Goal: Information Seeking & Learning: Check status

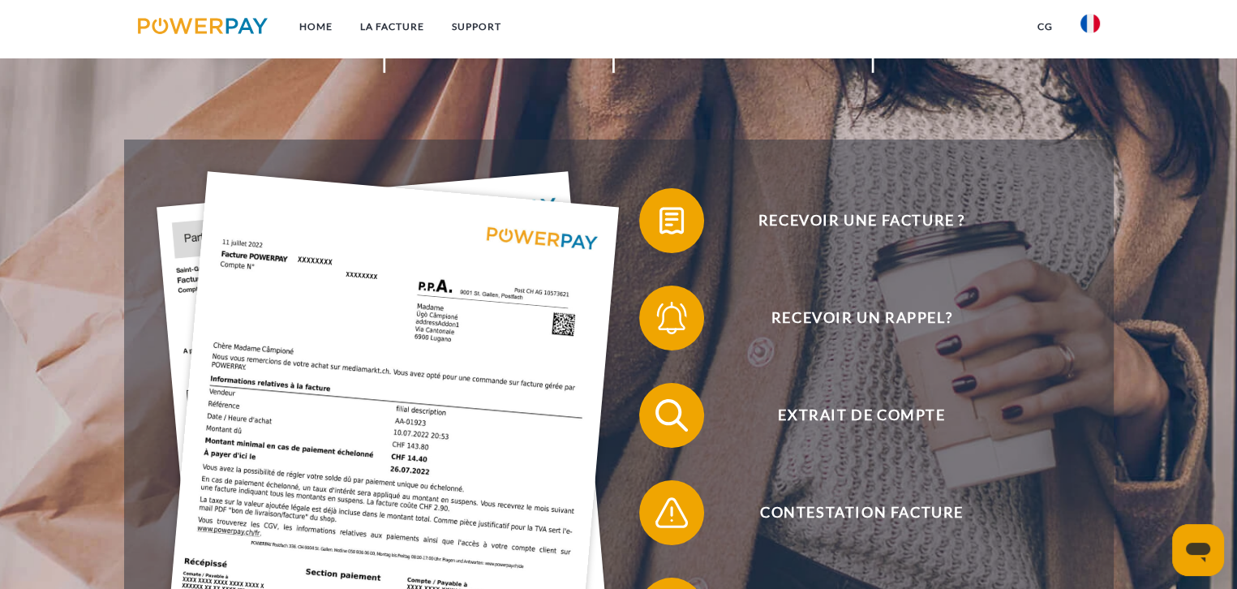
scroll to position [243, 0]
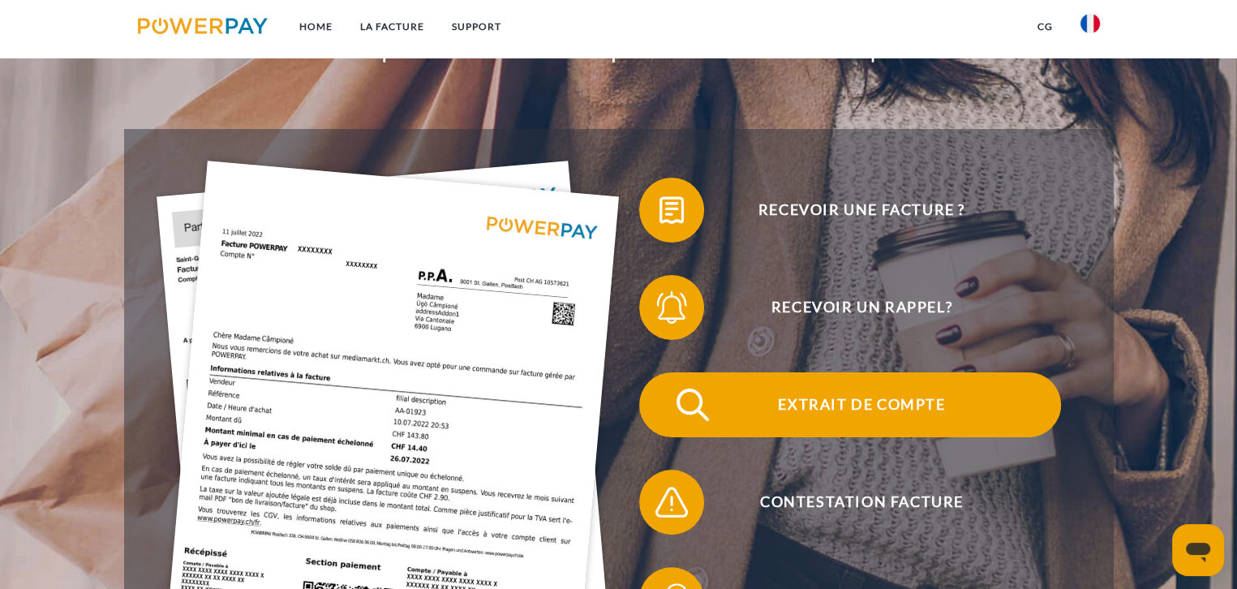
click at [874, 399] on span "Extrait de compte" at bounding box center [861, 404] width 397 height 65
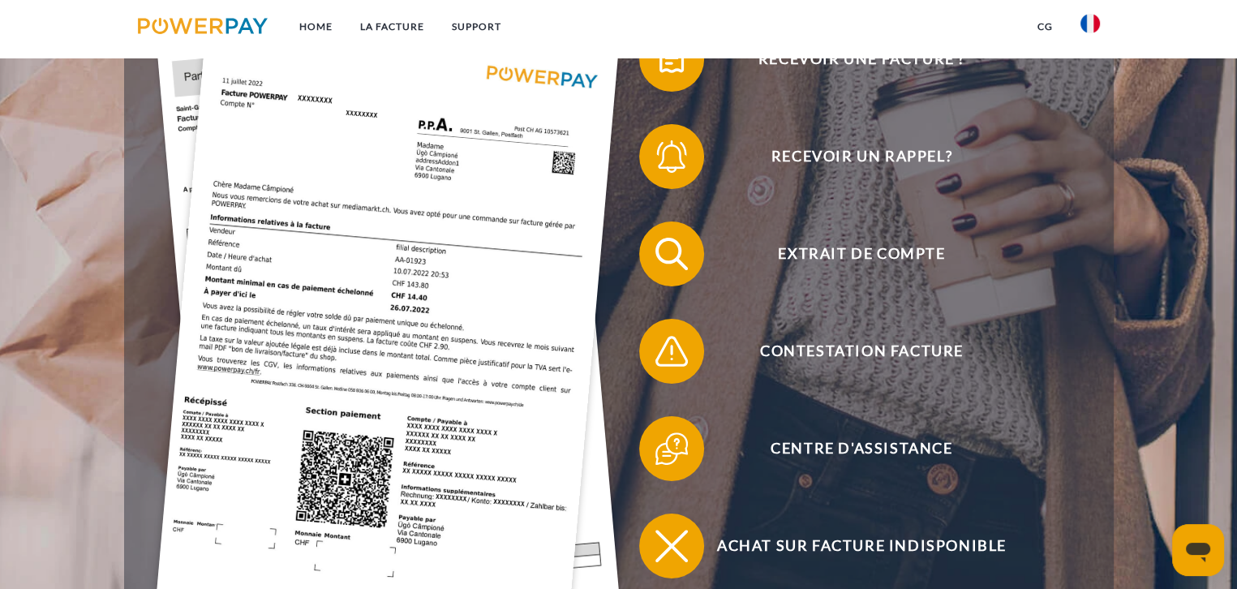
scroll to position [324, 0]
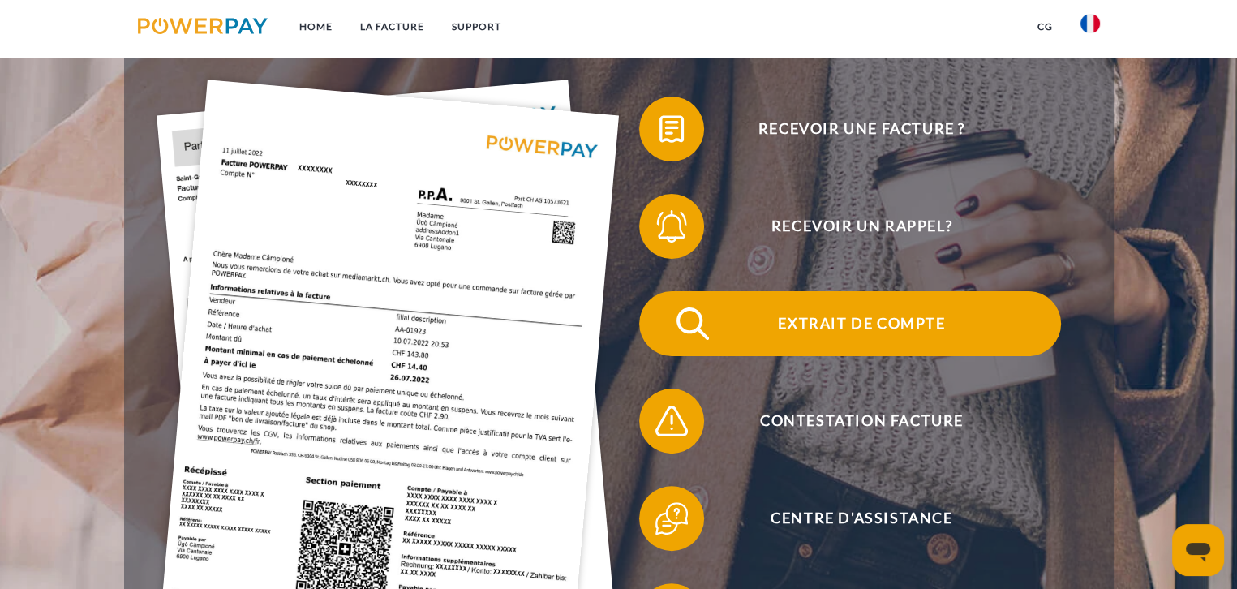
click at [829, 329] on span "Extrait de compte" at bounding box center [861, 323] width 397 height 65
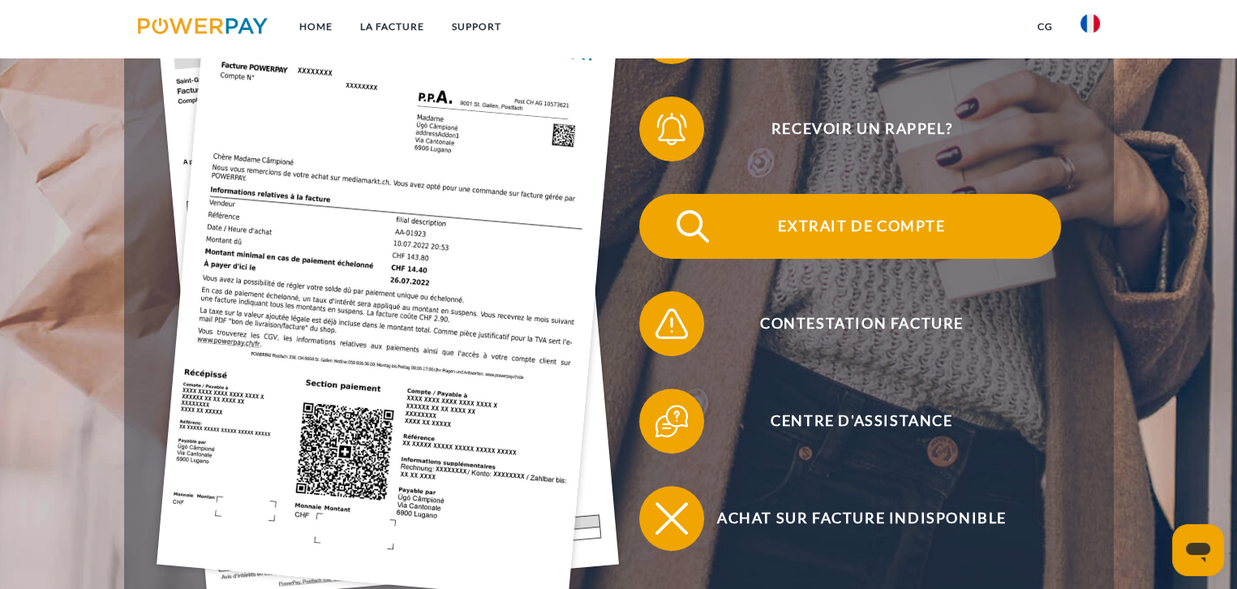
scroll to position [568, 0]
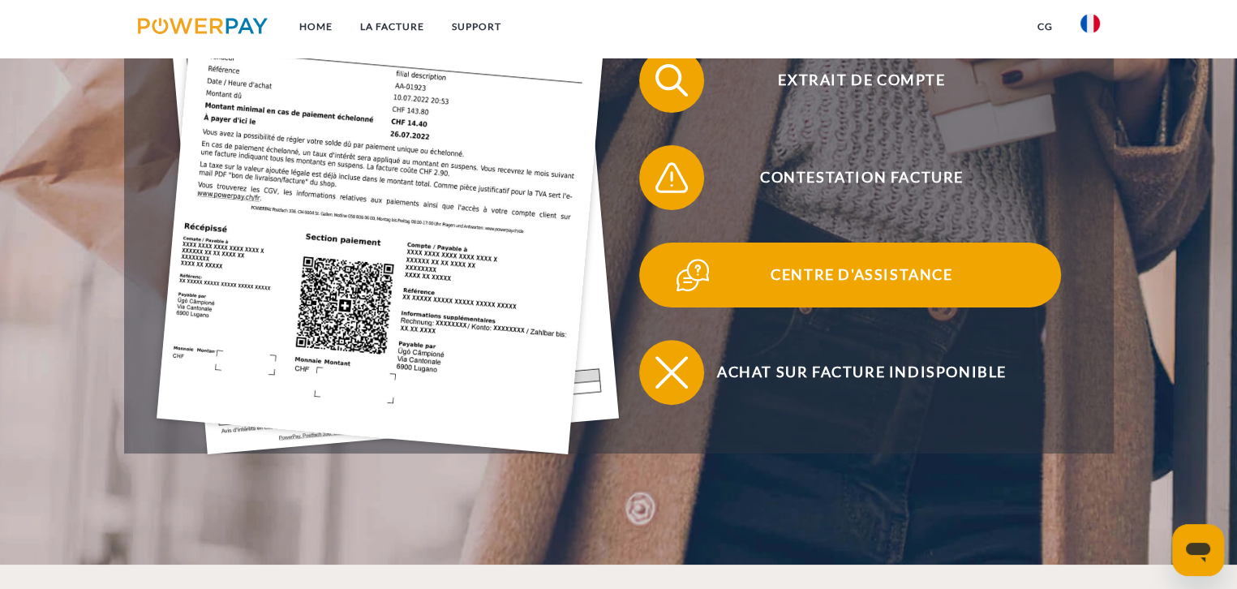
drag, startPoint x: 811, startPoint y: 276, endPoint x: 720, endPoint y: 282, distance: 91.1
click at [811, 276] on span "Centre d'assistance" at bounding box center [861, 275] width 397 height 65
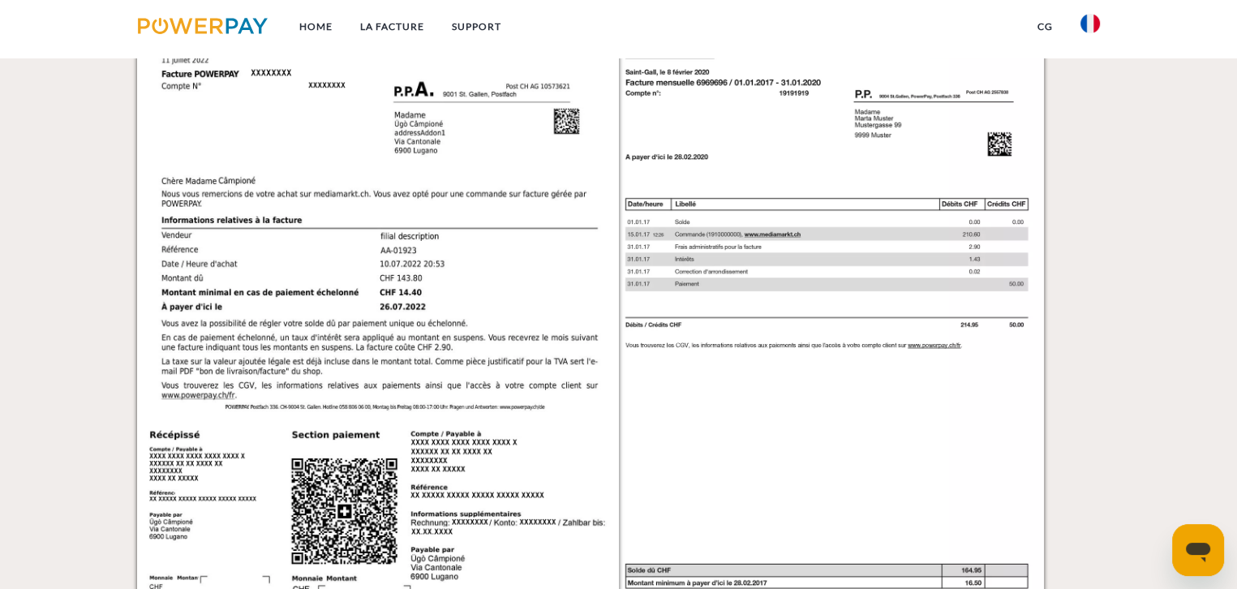
scroll to position [1487, 0]
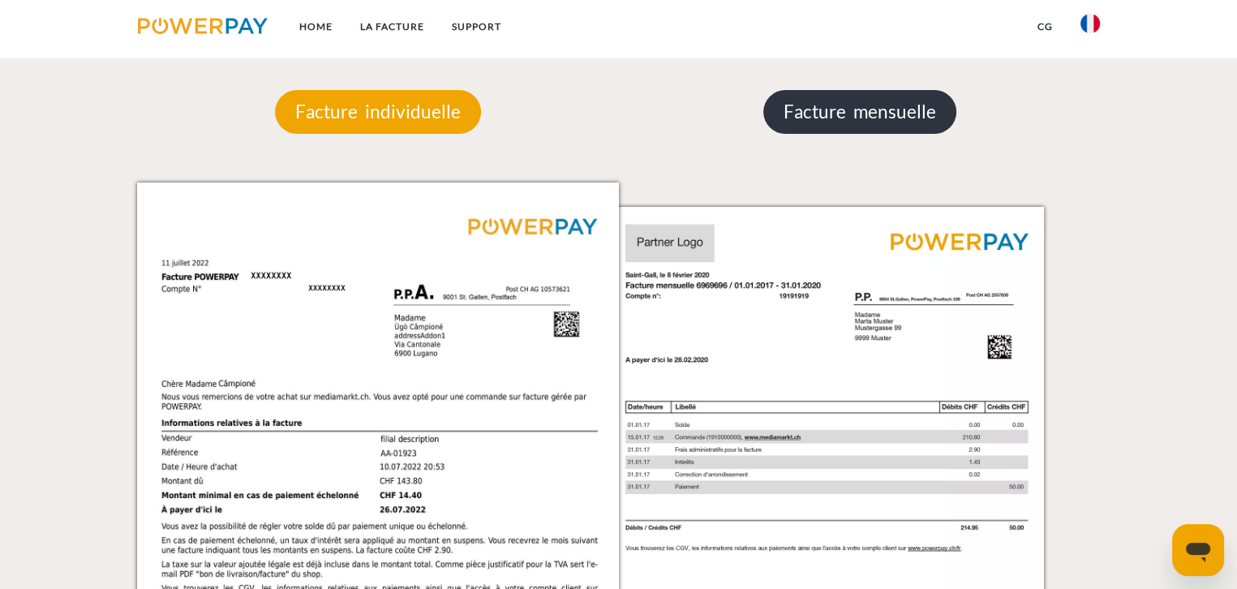
click at [842, 122] on p "Facture mensuelle" at bounding box center [859, 112] width 193 height 44
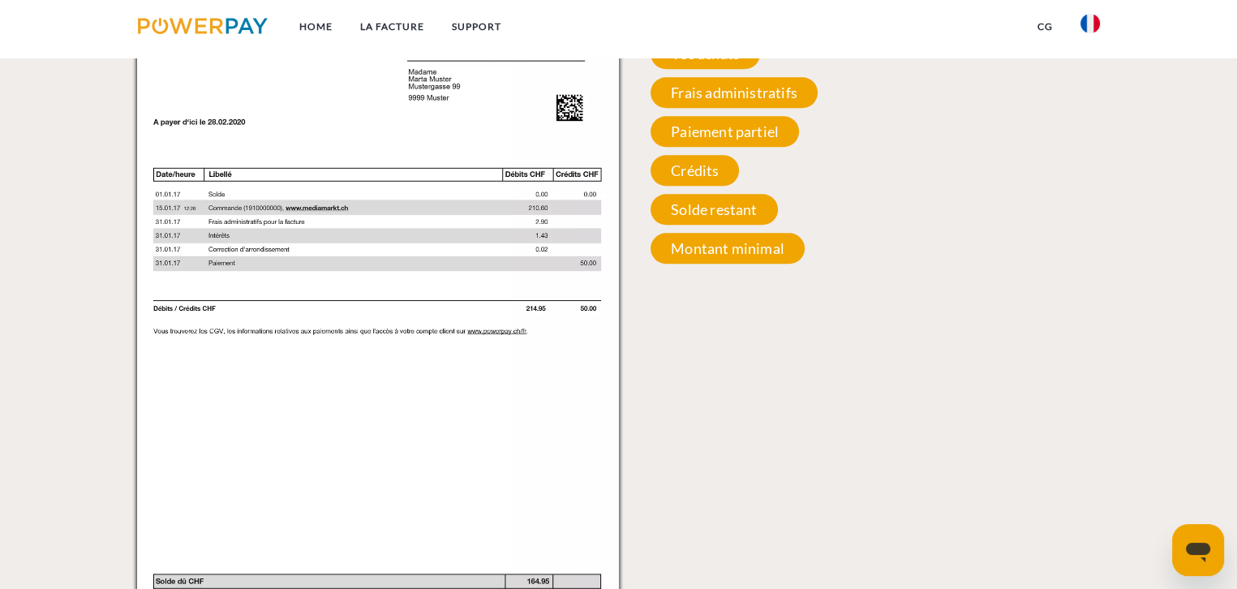
scroll to position [1730, 0]
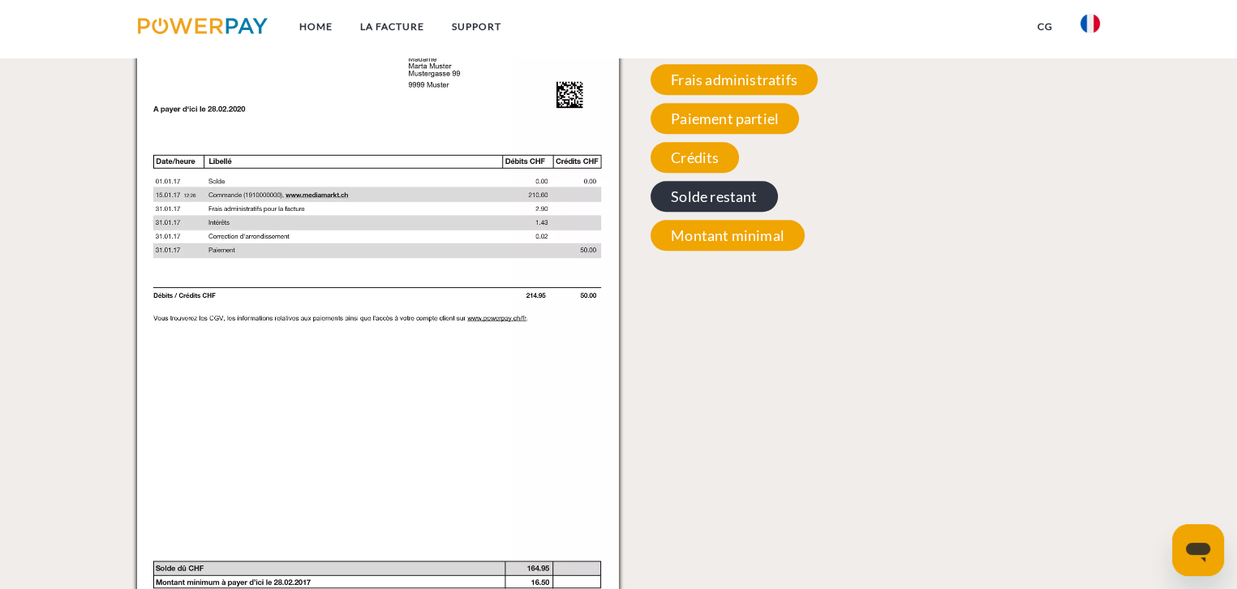
click at [712, 201] on span "Solde restant" at bounding box center [714, 196] width 127 height 31
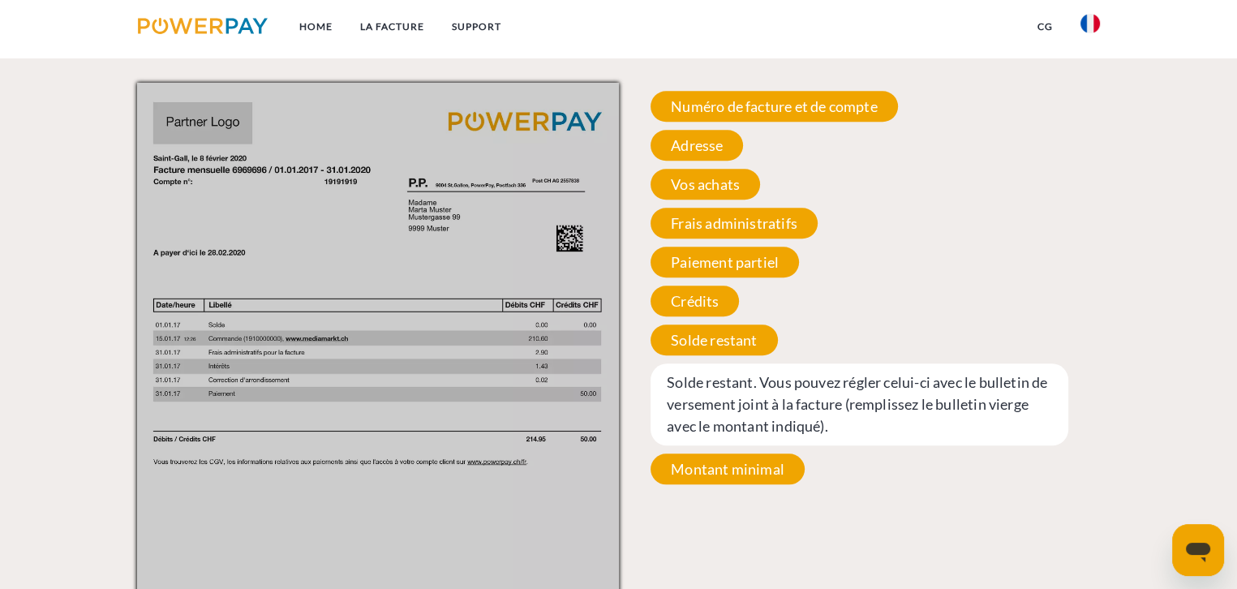
scroll to position [1568, 0]
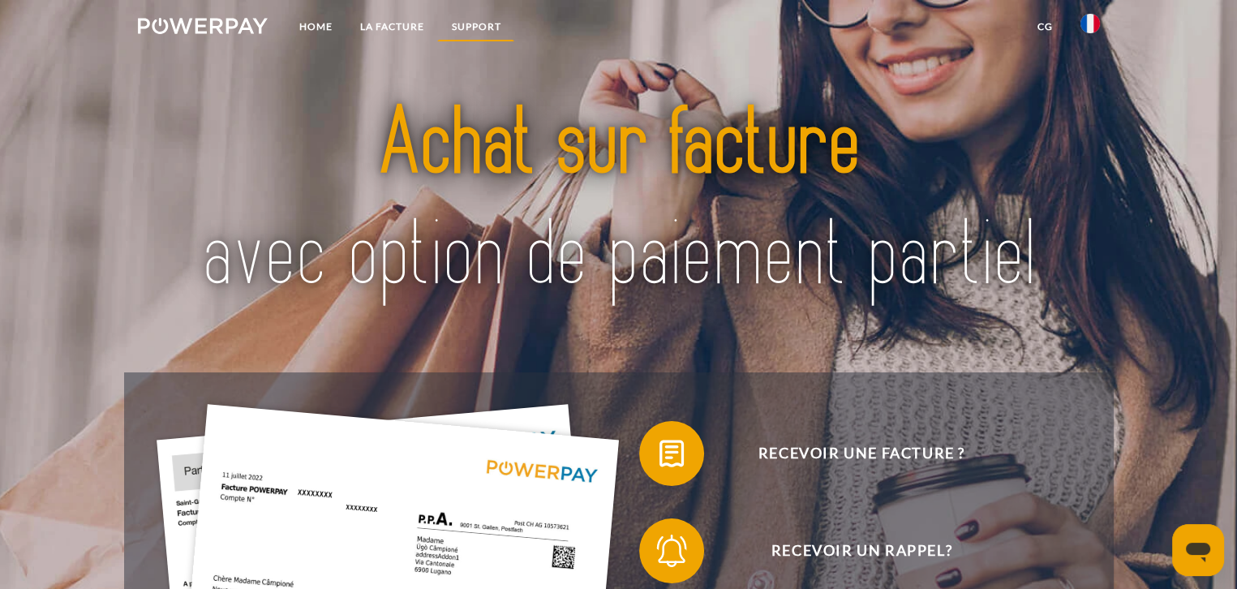
click at [474, 19] on link "Support" at bounding box center [475, 26] width 77 height 29
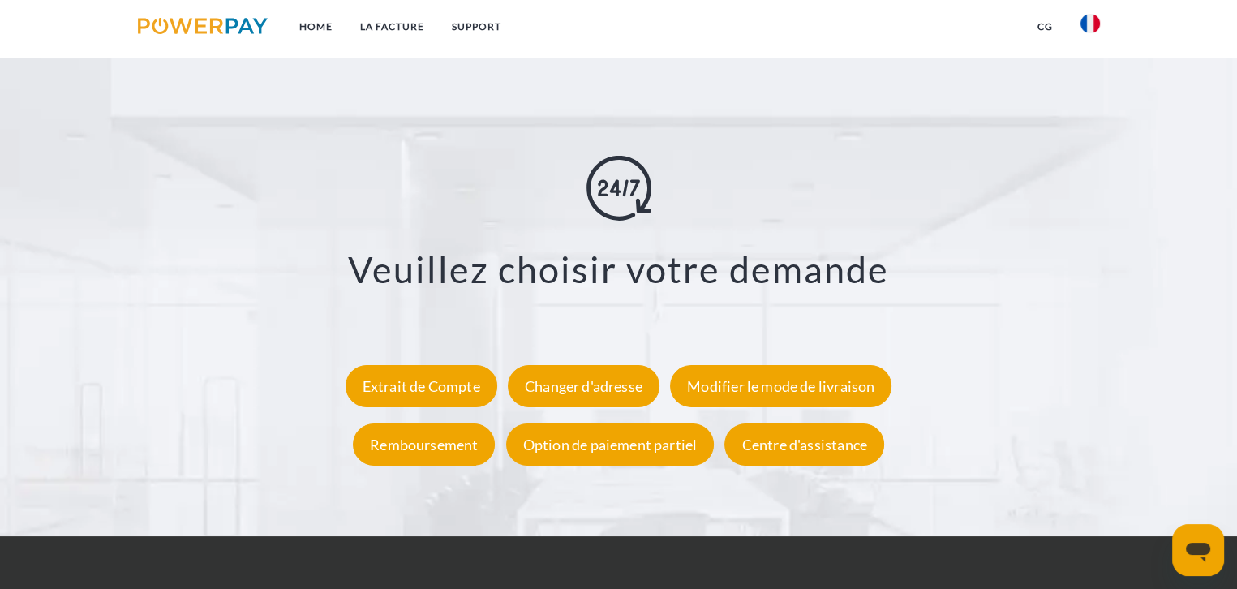
scroll to position [2962, 0]
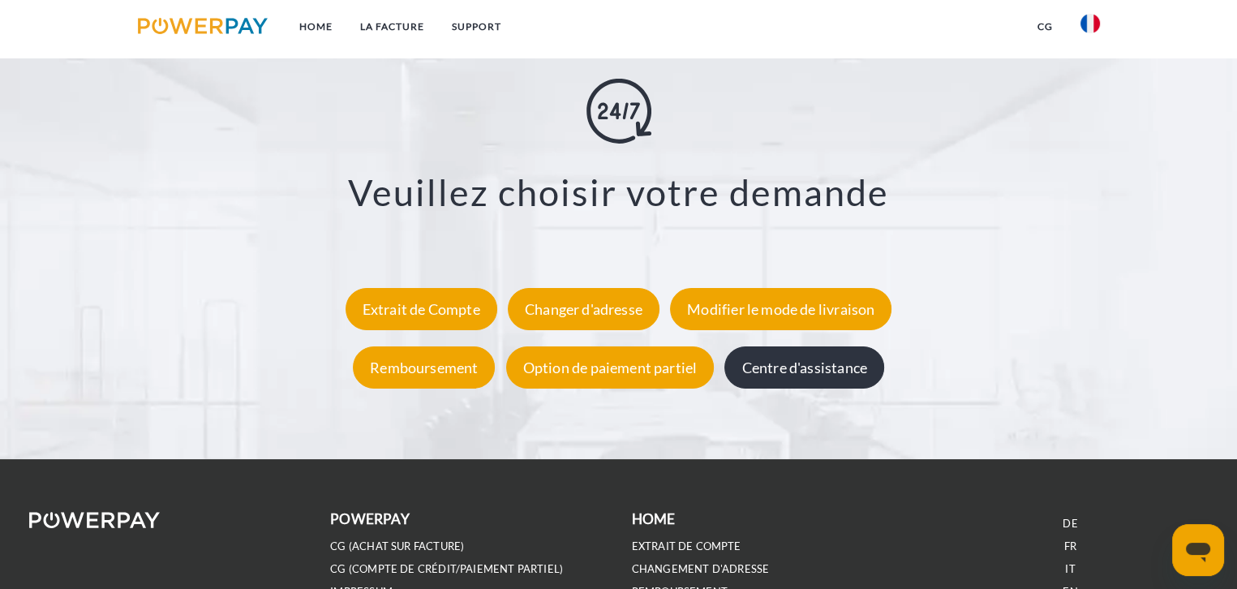
click at [783, 363] on div "Centre d'assistance" at bounding box center [803, 367] width 159 height 42
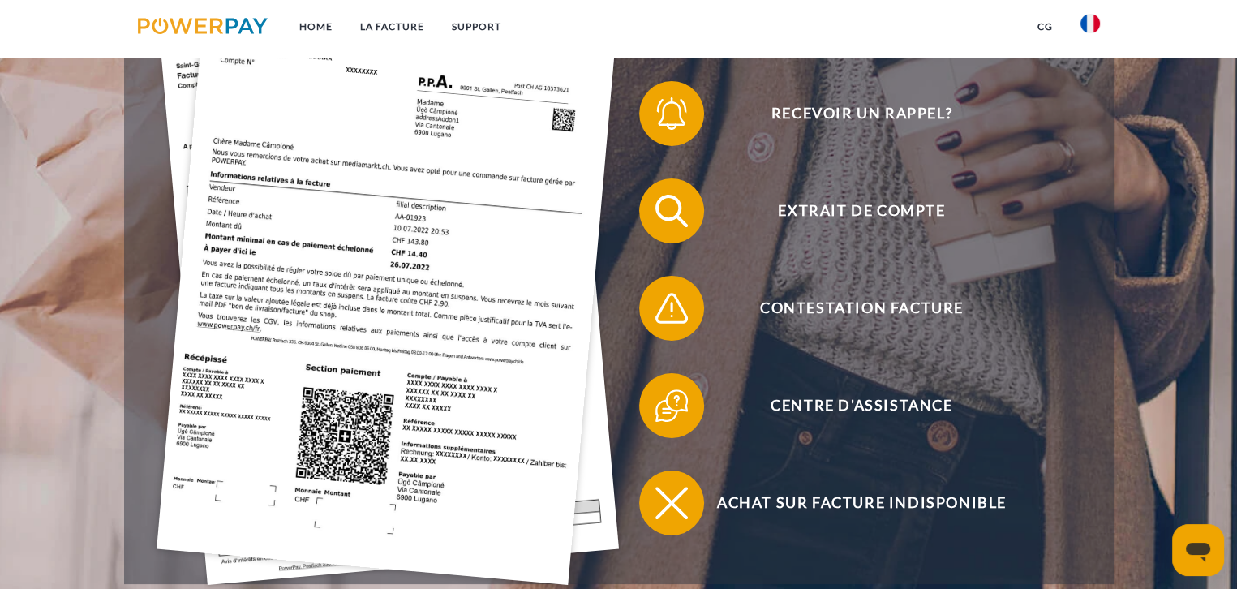
scroll to position [243, 0]
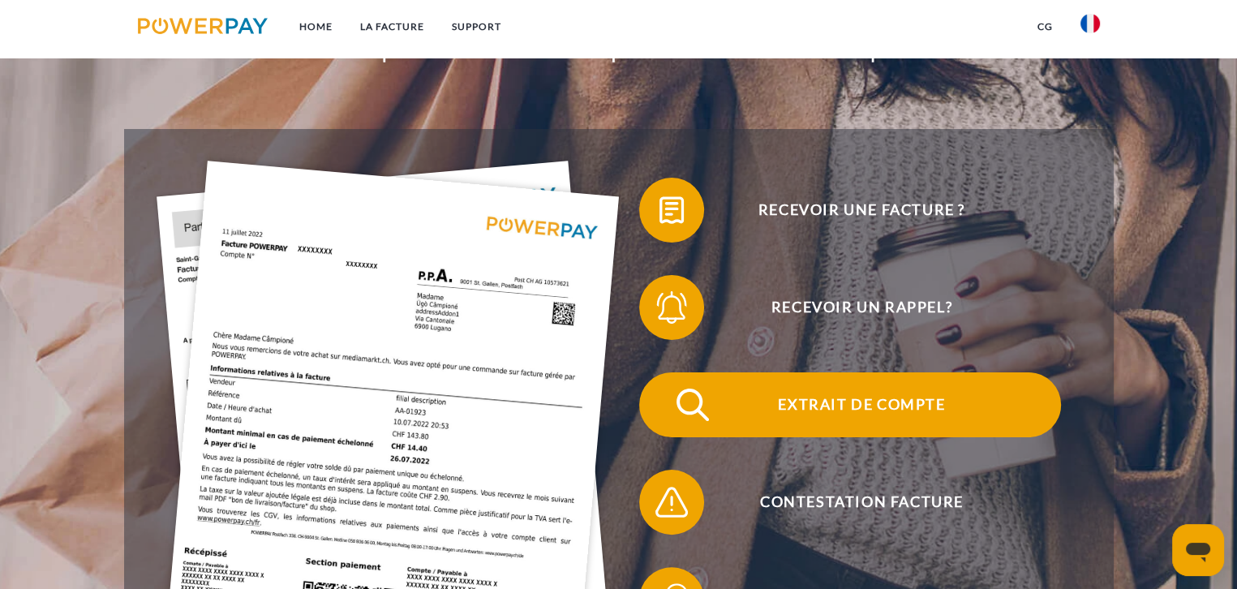
click at [827, 410] on span "Extrait de compte" at bounding box center [861, 404] width 397 height 65
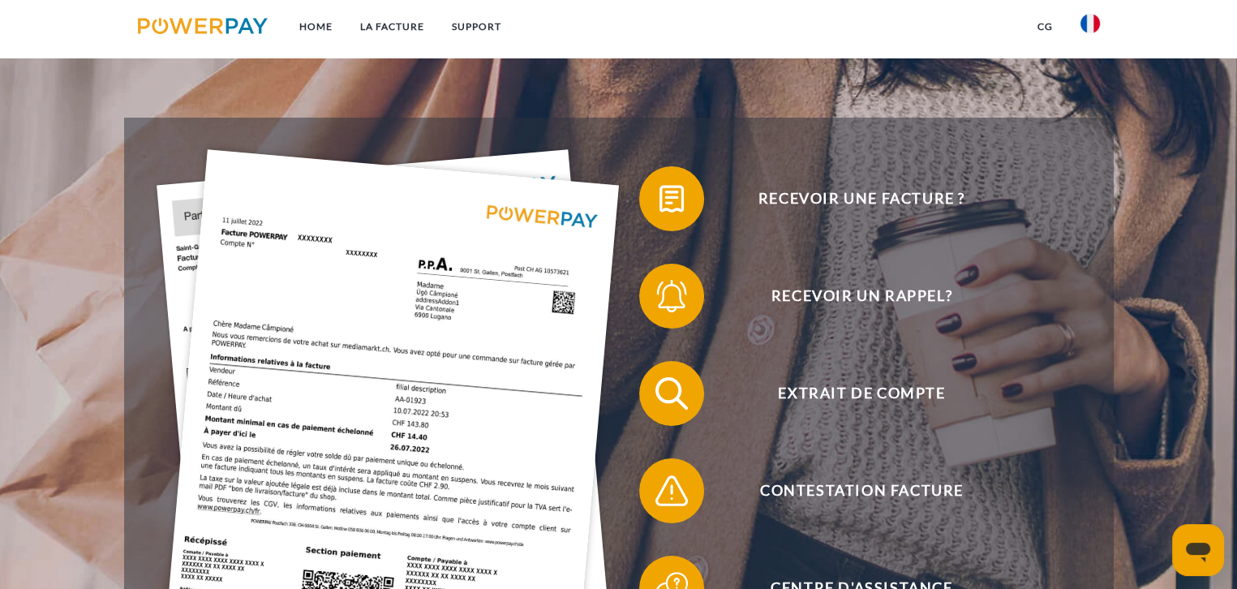
scroll to position [243, 0]
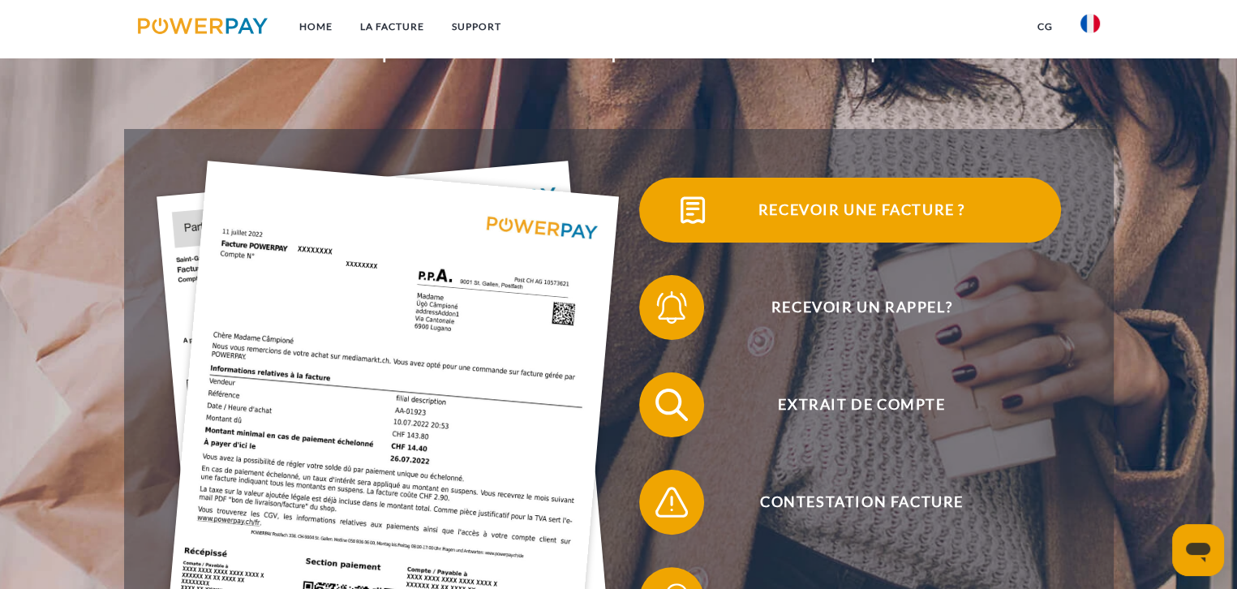
click at [856, 215] on span "Recevoir une facture ?" at bounding box center [861, 210] width 397 height 65
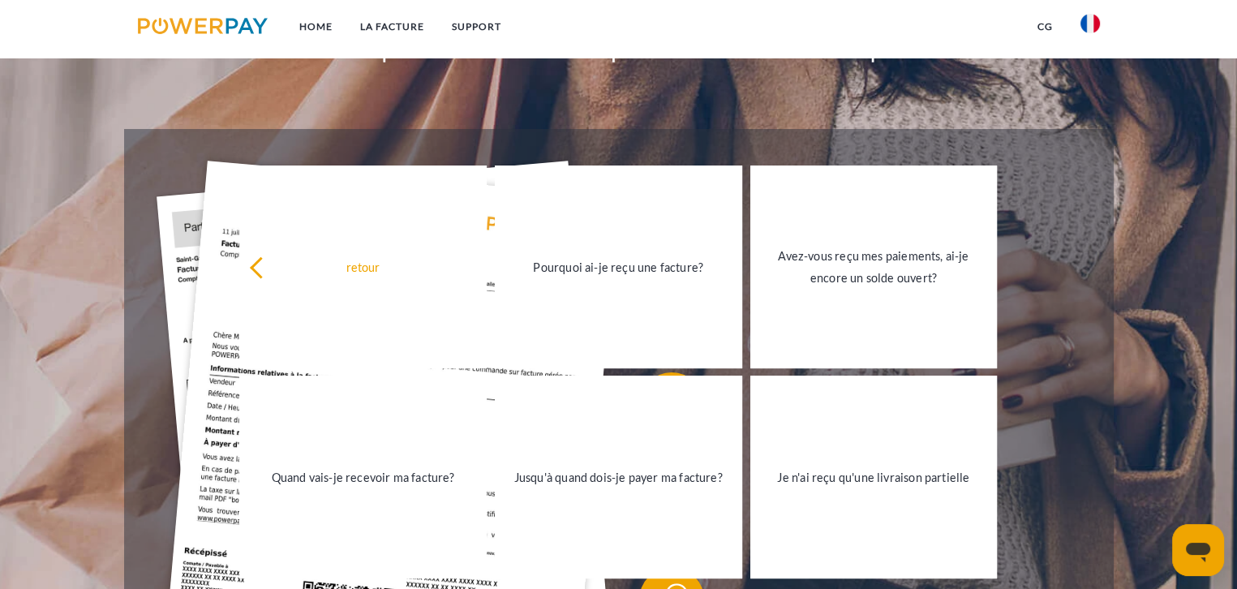
click at [136, 176] on div "Recevoir une facture ? Recevoir un rappel? Extrait de compte retour" at bounding box center [619, 453] width 990 height 649
click at [91, 140] on header "Home LA FACTURE Support" at bounding box center [618, 323] width 1237 height 1132
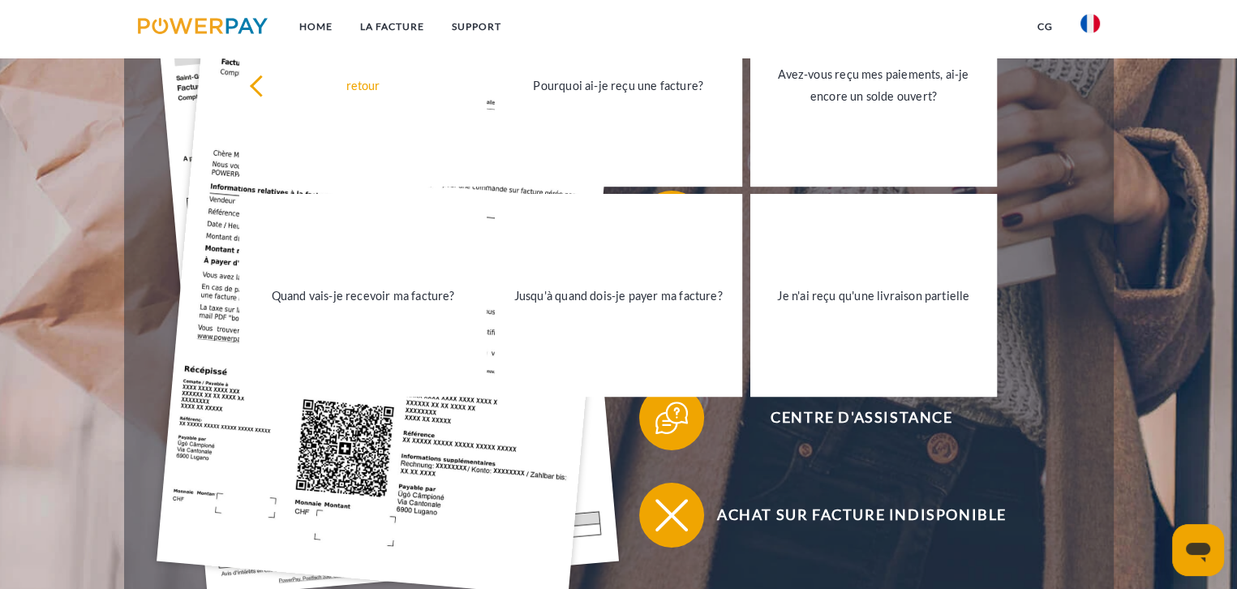
scroll to position [406, 0]
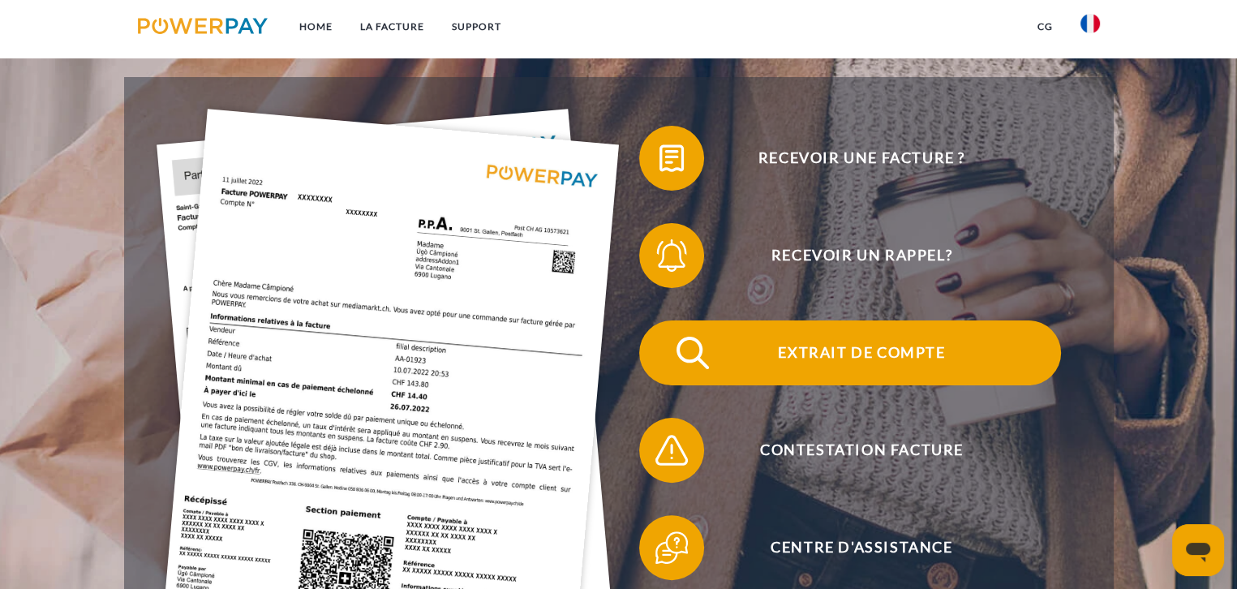
scroll to position [324, 0]
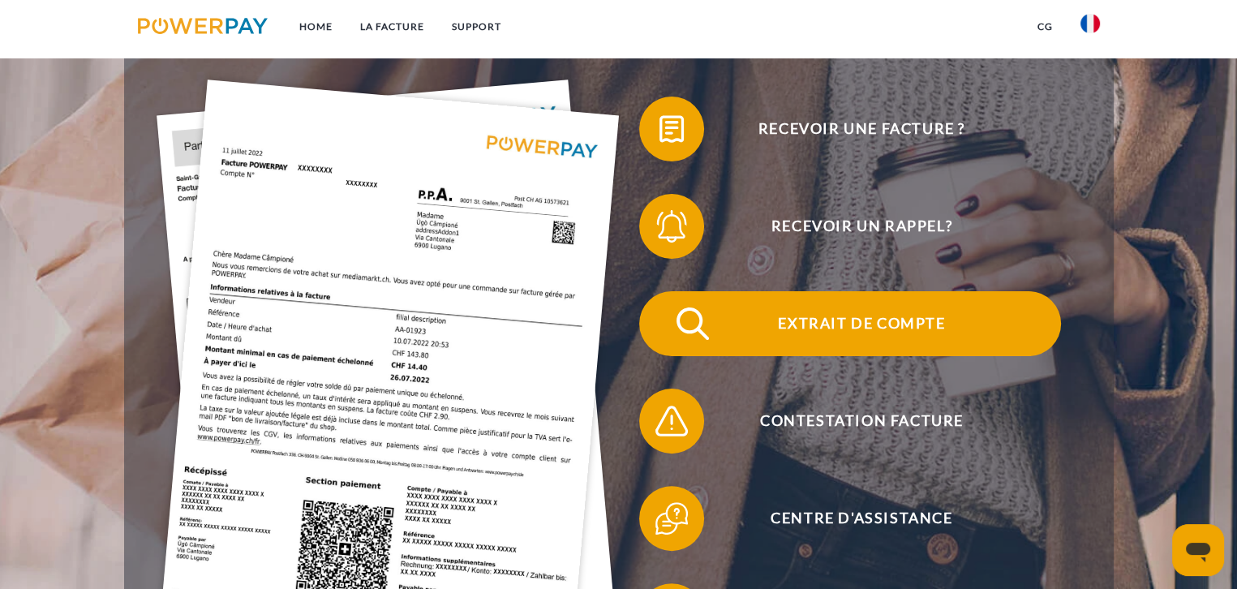
click at [869, 319] on span "Extrait de compte" at bounding box center [861, 323] width 397 height 65
